Goal: Navigation & Orientation: Find specific page/section

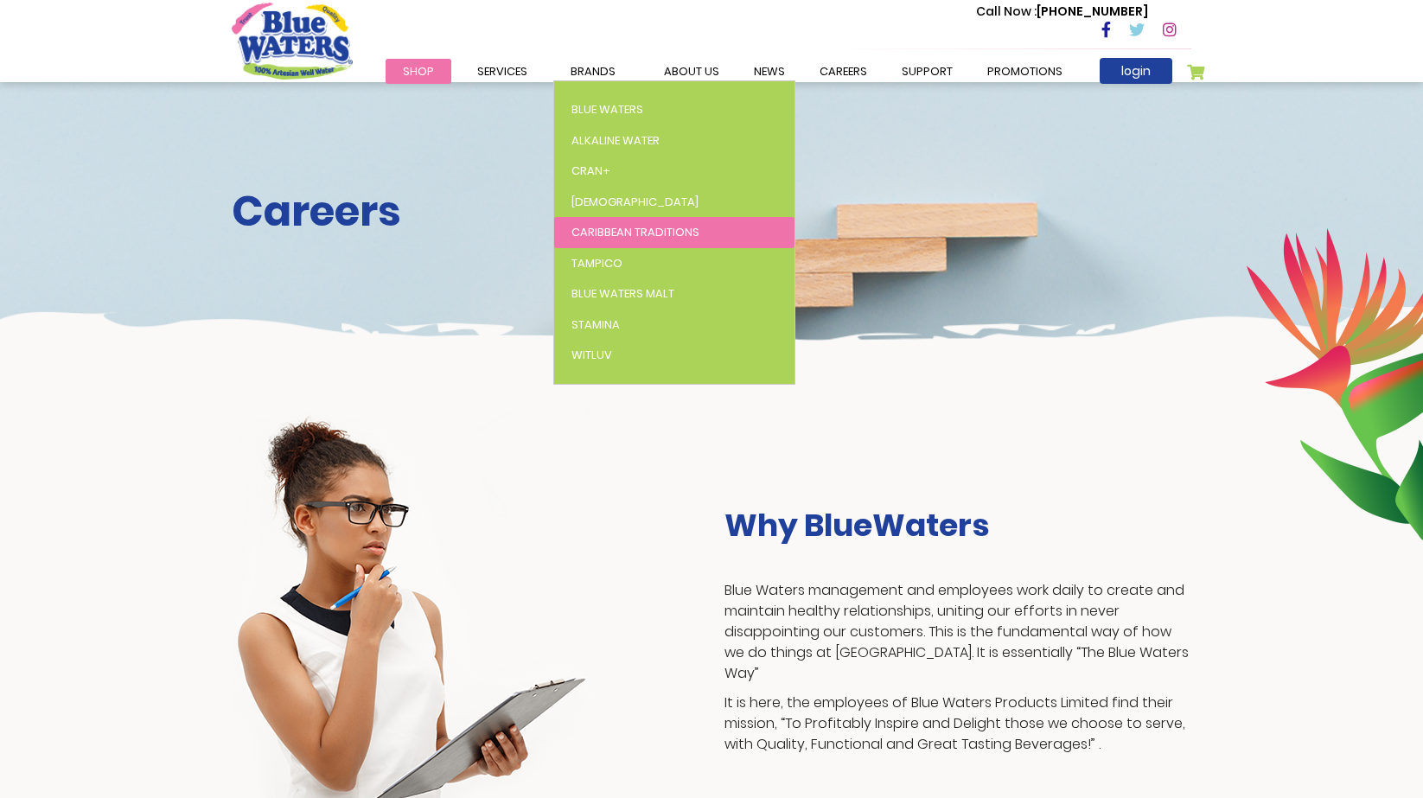
click at [591, 239] on span "Caribbean Traditions" at bounding box center [636, 232] width 128 height 16
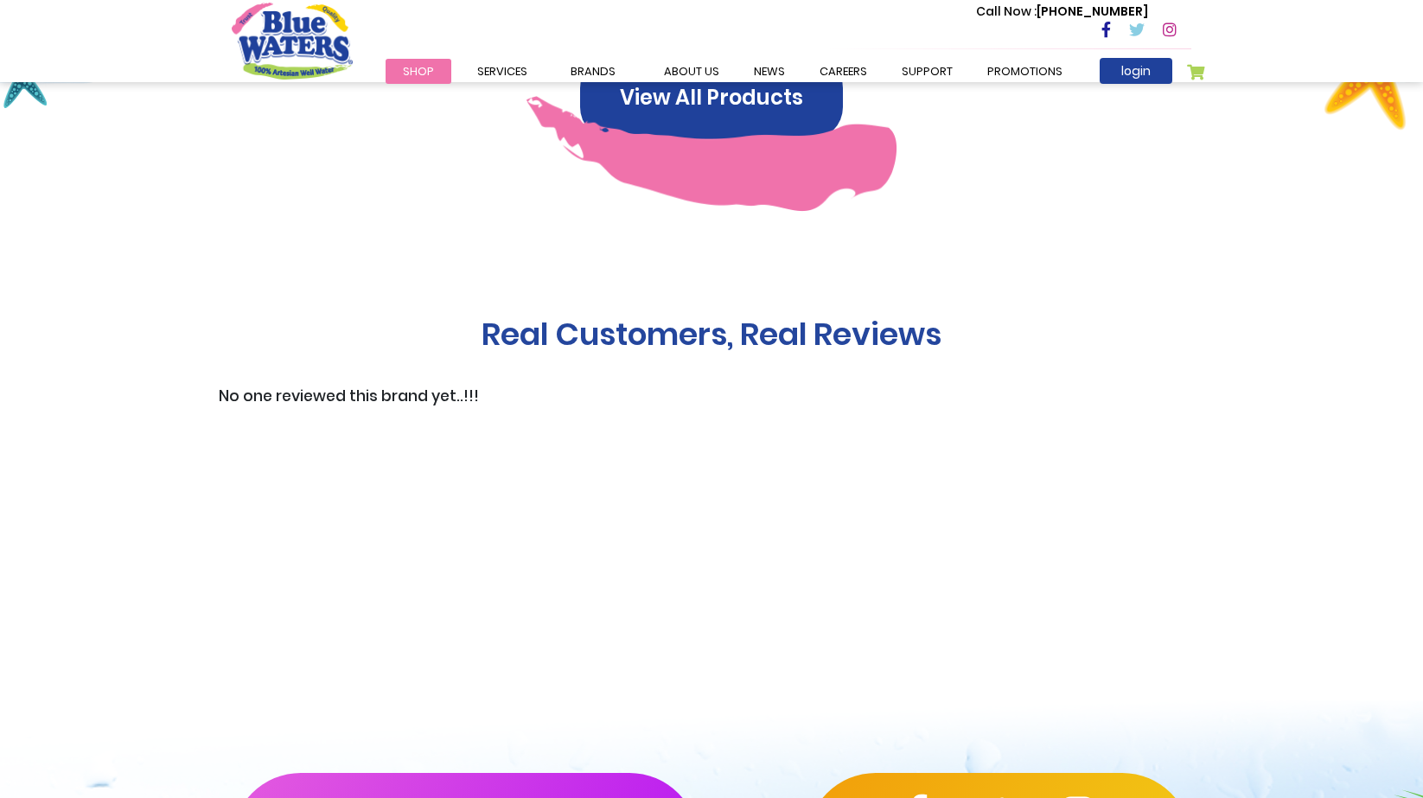
scroll to position [1338, 0]
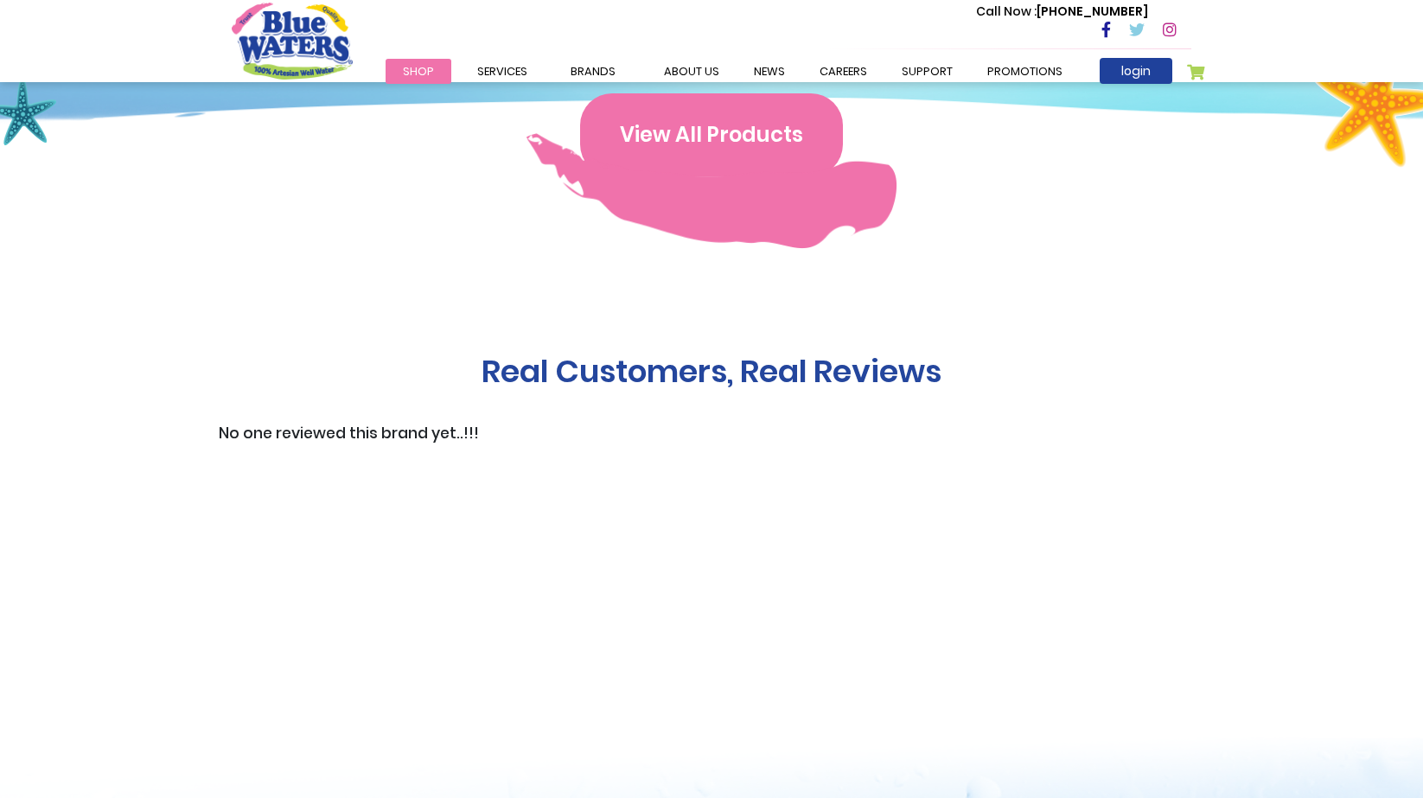
click at [715, 144] on button "View All Products" at bounding box center [711, 134] width 263 height 83
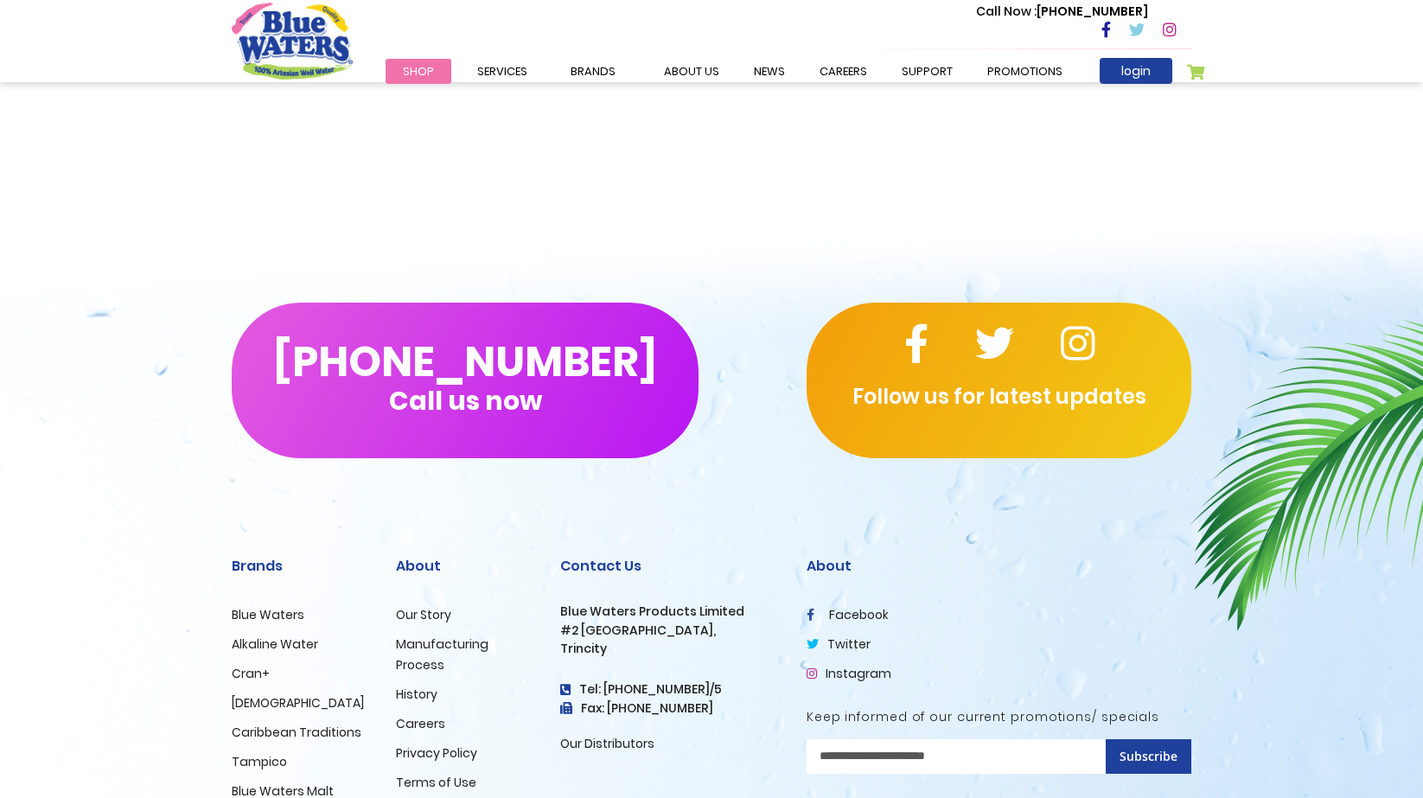
scroll to position [1977, 0]
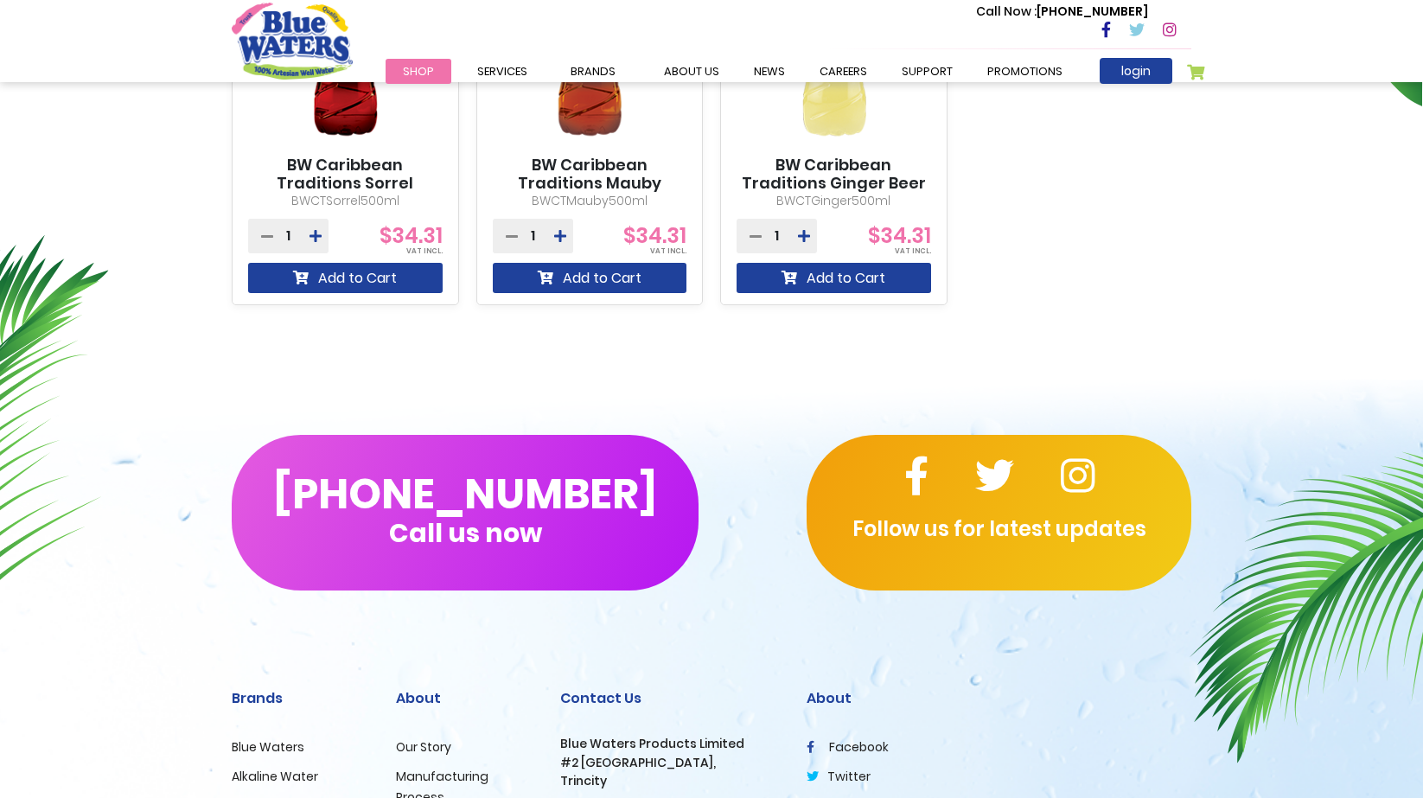
scroll to position [1092, 0]
